Goal: Task Accomplishment & Management: Manage account settings

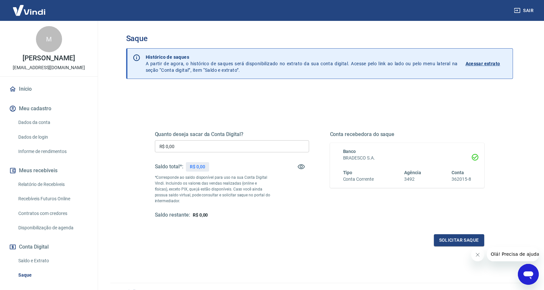
click at [237, 147] on input "R$ 0,00" at bounding box center [232, 146] width 154 height 12
